Goal: Find specific page/section: Find specific page/section

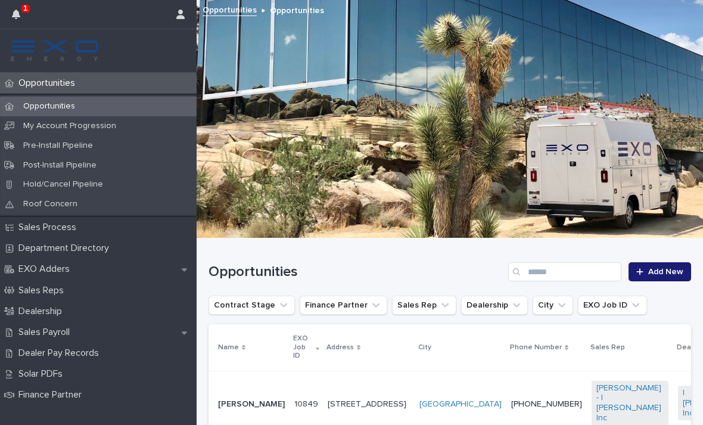
click at [19, 15] on icon "button" at bounding box center [16, 15] width 8 height 10
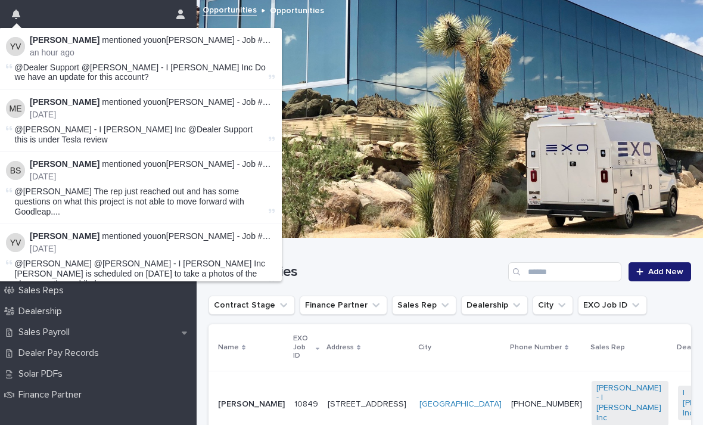
scroll to position [-1, 0]
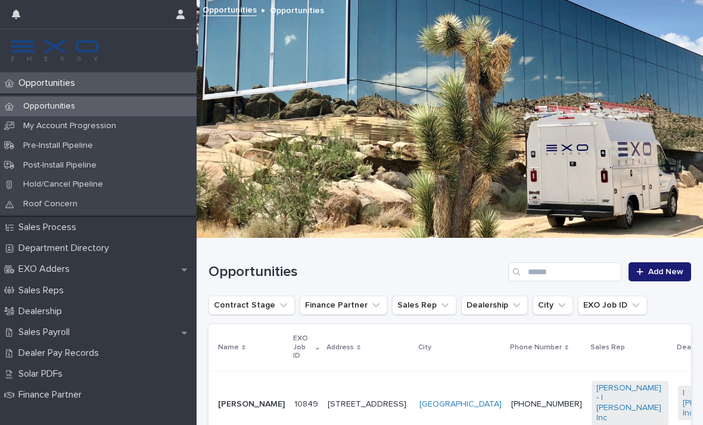
click at [424, 271] on h1 "Opportunities" at bounding box center [356, 271] width 295 height 17
click at [67, 264] on p "EXO Adders" at bounding box center [47, 268] width 66 height 11
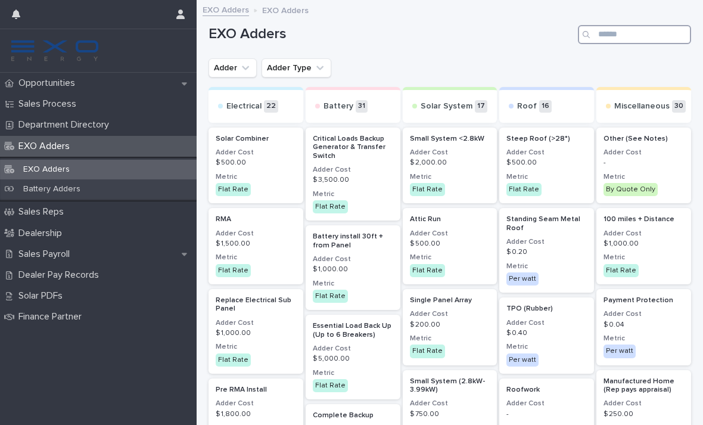
click at [626, 39] on input "Search" at bounding box center [634, 34] width 113 height 19
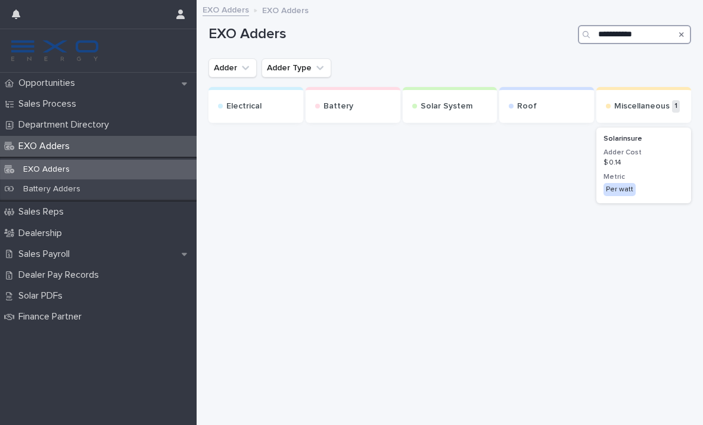
type input "**********"
